Goal: Task Accomplishment & Management: Manage account settings

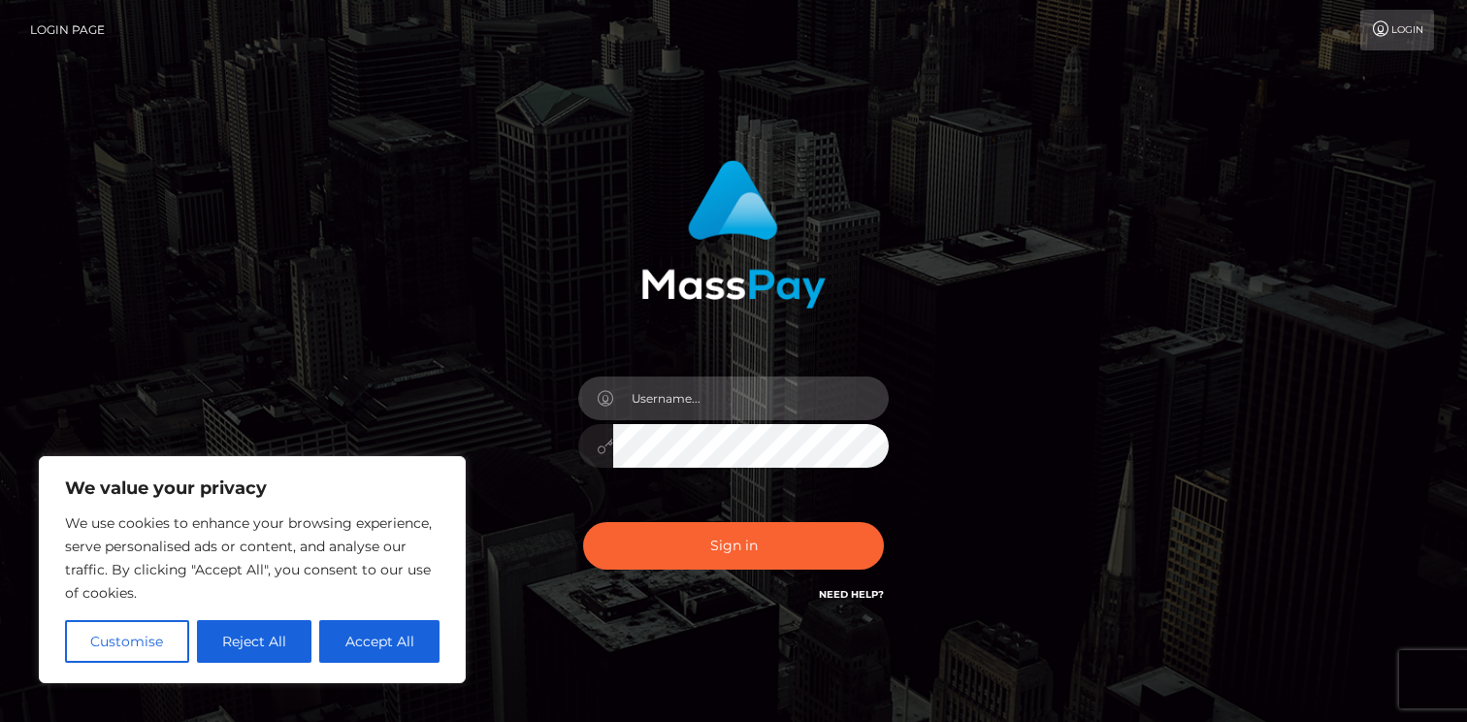
type input "[EMAIL_ADDRESS][DOMAIN_NAME]"
click at [734, 545] on button "Sign in" at bounding box center [733, 546] width 301 height 48
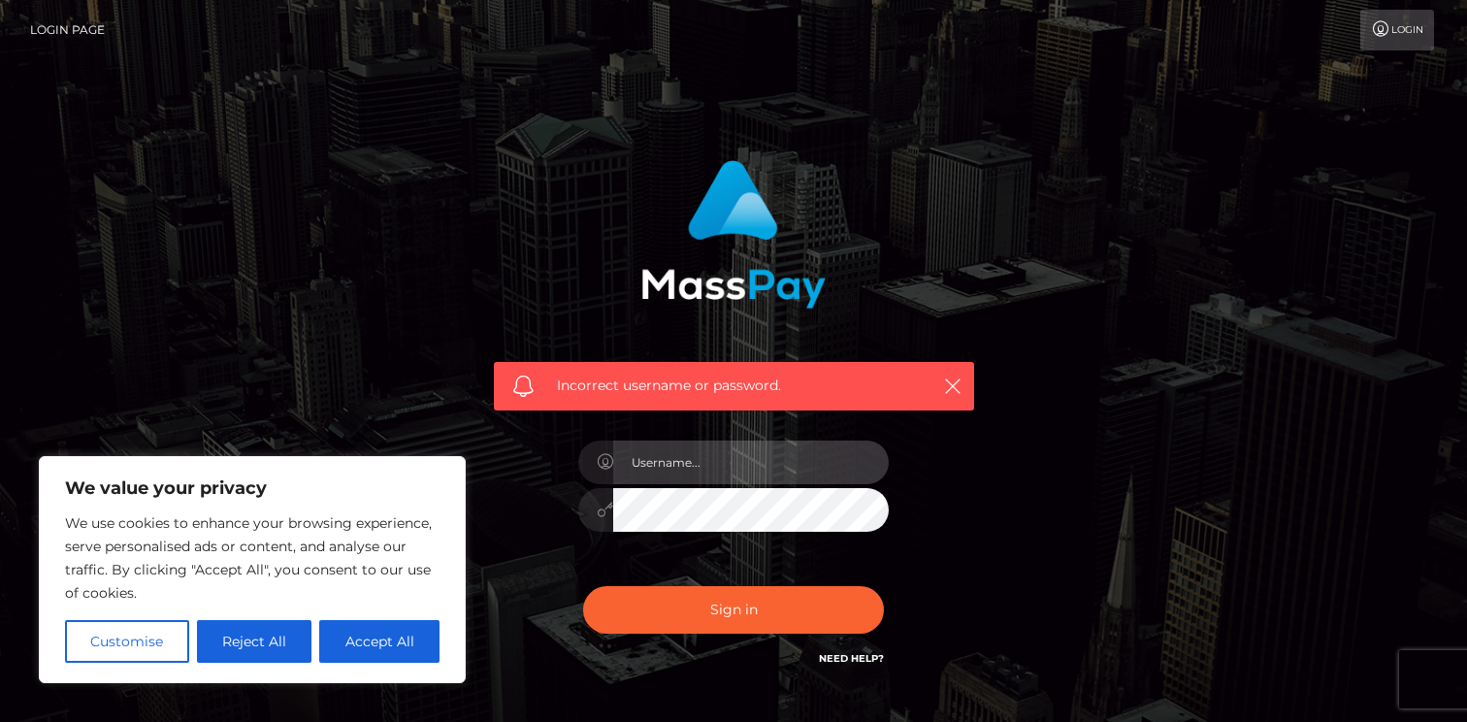
type input "[EMAIL_ADDRESS][DOMAIN_NAME]"
click at [773, 606] on button "Sign in" at bounding box center [733, 610] width 301 height 48
click at [821, 652] on link "Need Help?" at bounding box center [851, 658] width 65 height 13
click at [858, 666] on div "Need Help?" at bounding box center [851, 661] width 65 height 24
click at [855, 660] on link "Need Help?" at bounding box center [851, 658] width 65 height 13
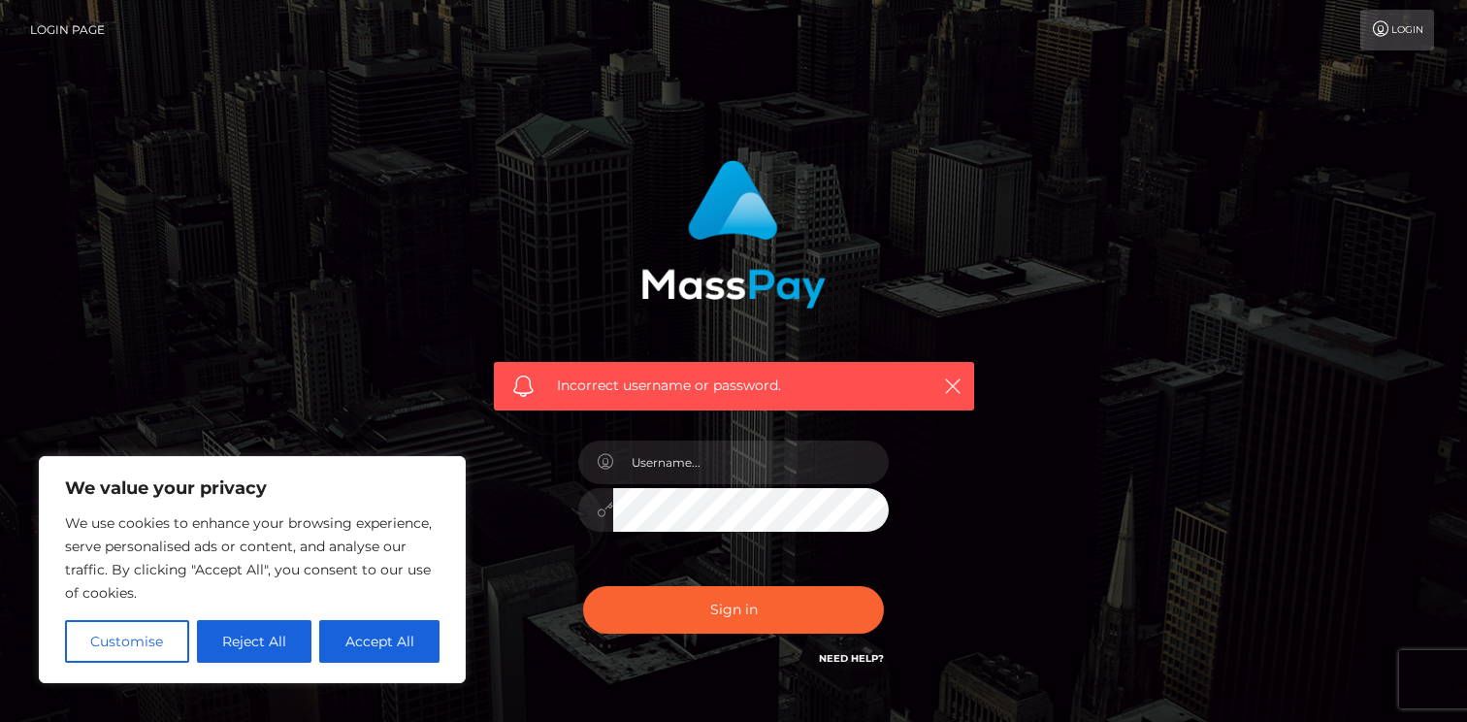
click at [1380, 36] on icon at bounding box center [1381, 29] width 20 height 16
